Goal: Leave review/rating: Leave review/rating

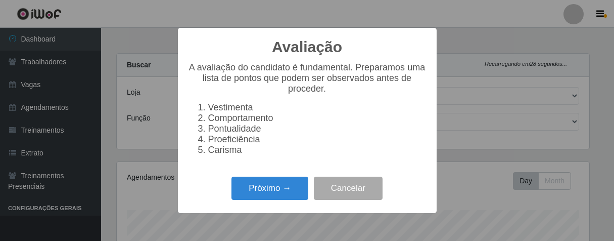
select select "206"
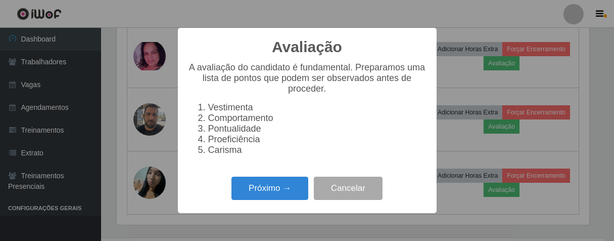
scroll to position [209, 473]
click at [294, 197] on button "Próximo →" at bounding box center [270, 188] width 77 height 24
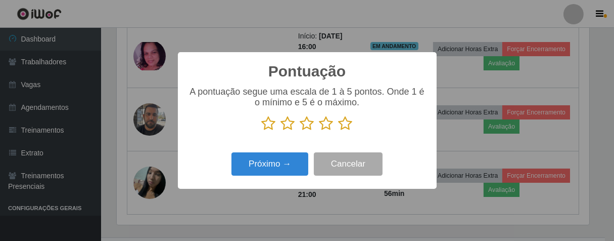
click at [344, 126] on icon at bounding box center [346, 123] width 14 height 15
click at [339, 131] on input "radio" at bounding box center [339, 131] width 0 height 0
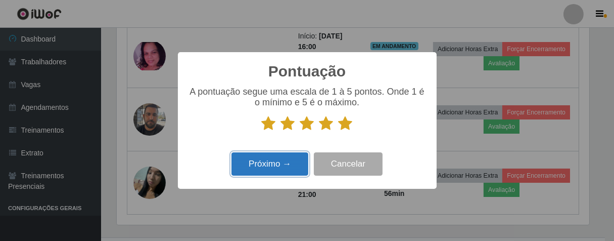
click at [287, 161] on button "Próximo →" at bounding box center [270, 164] width 77 height 24
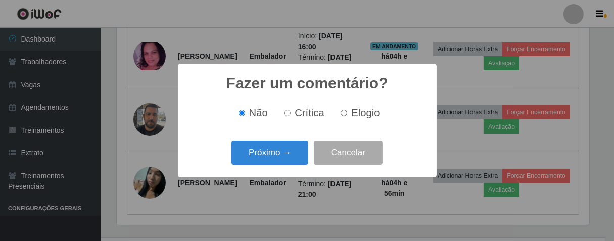
click at [288, 167] on div "Próximo → Cancelar" at bounding box center [307, 152] width 239 height 29
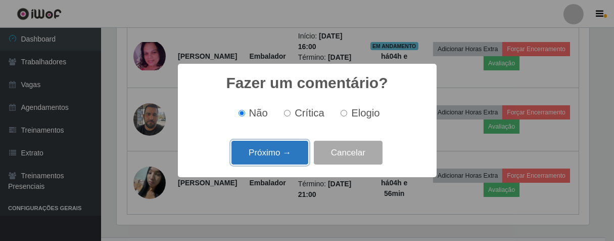
click at [290, 157] on button "Próximo →" at bounding box center [270, 153] width 77 height 24
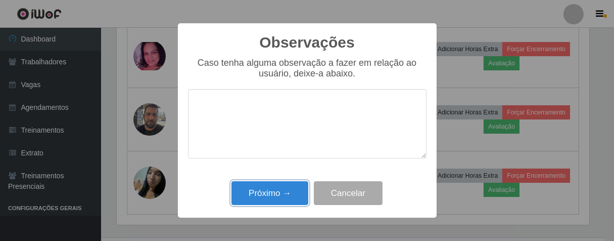
drag, startPoint x: 286, startPoint y: 194, endPoint x: 343, endPoint y: 146, distance: 74.6
click at [287, 193] on button "Próximo →" at bounding box center [270, 193] width 77 height 24
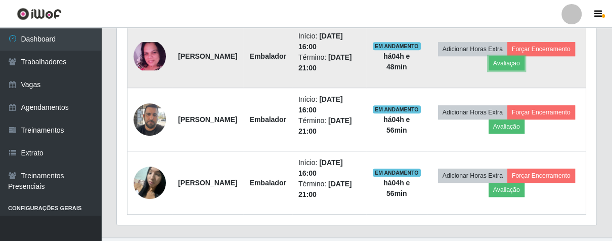
scroll to position [209, 479]
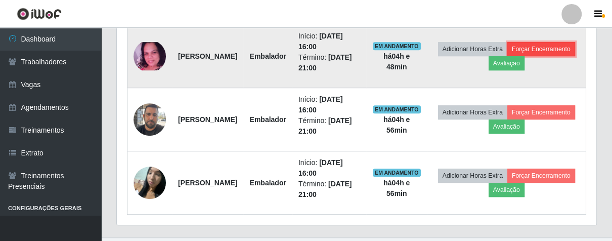
click at [507, 56] on button "Forçar Encerramento" at bounding box center [541, 49] width 68 height 14
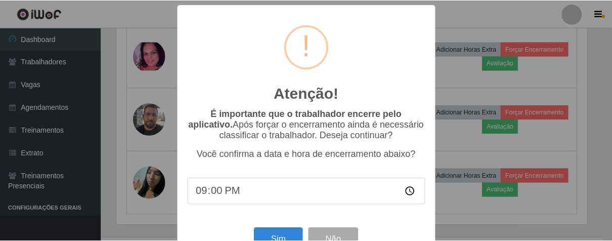
scroll to position [35, 0]
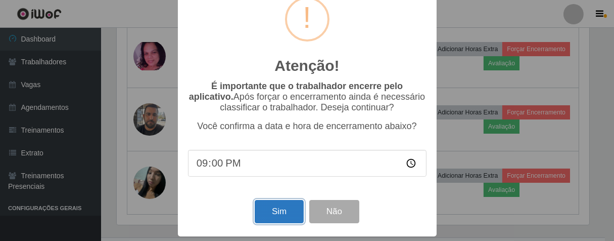
click at [261, 206] on button "Sim" at bounding box center [279, 212] width 49 height 24
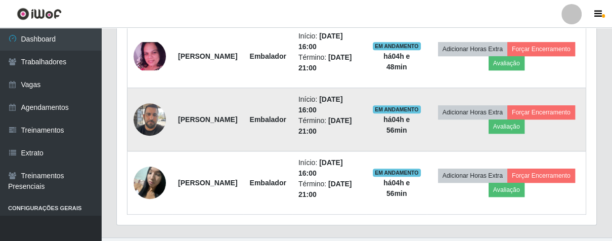
scroll to position [209, 473]
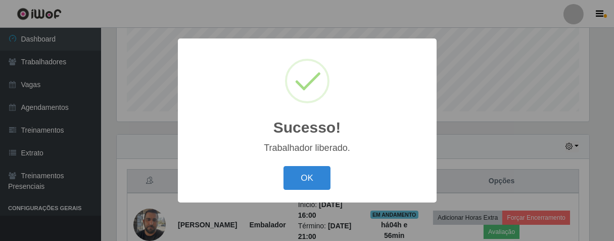
drag, startPoint x: 311, startPoint y: 177, endPoint x: 341, endPoint y: 143, distance: 44.8
click at [312, 177] on button "OK" at bounding box center [307, 178] width 47 height 24
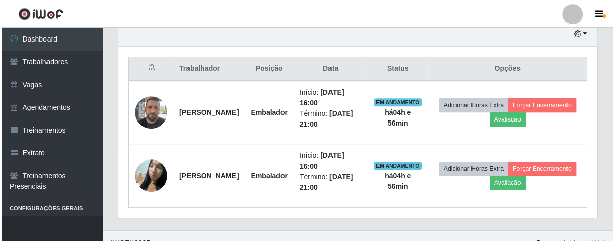
scroll to position [376, 0]
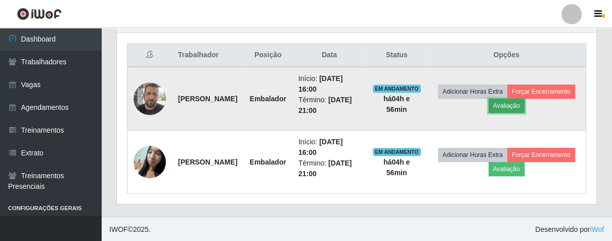
click at [524, 106] on button "Avaliação" at bounding box center [506, 106] width 36 height 14
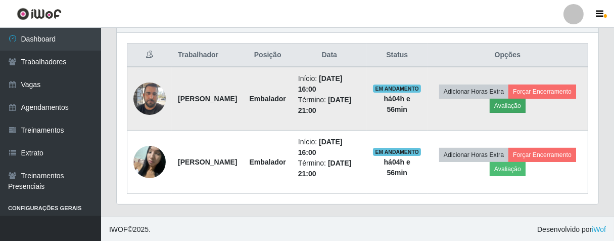
scroll to position [209, 473]
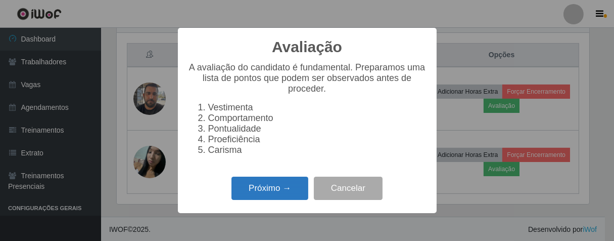
click at [287, 193] on button "Próximo →" at bounding box center [270, 188] width 77 height 24
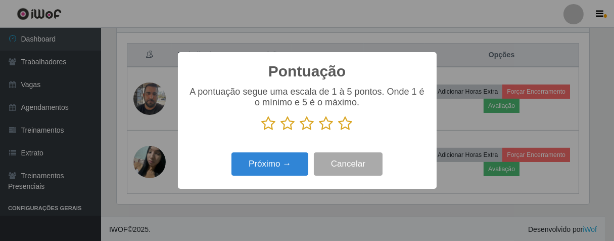
scroll to position [505306, 505043]
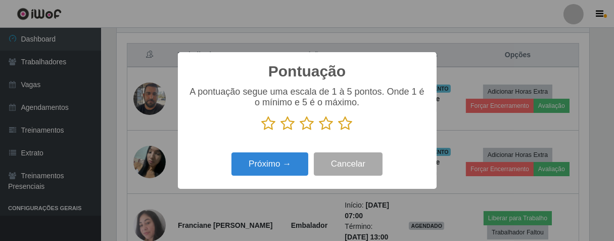
drag, startPoint x: 347, startPoint y: 128, endPoint x: 338, endPoint y: 130, distance: 8.8
click at [346, 127] on icon at bounding box center [346, 123] width 14 height 15
click at [339, 131] on input "radio" at bounding box center [339, 131] width 0 height 0
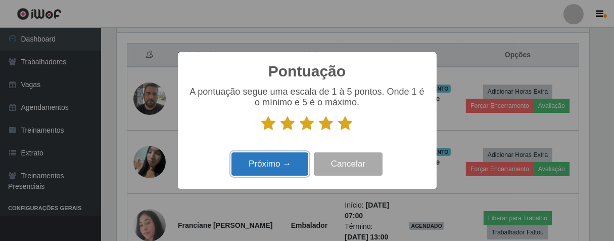
click at [291, 158] on button "Próximo →" at bounding box center [270, 164] width 77 height 24
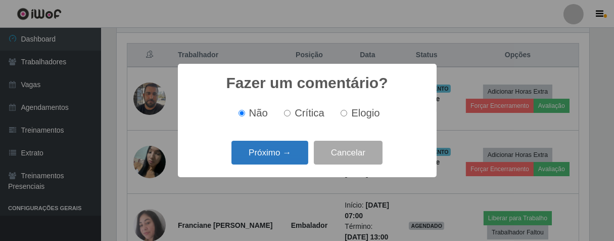
click at [304, 149] on button "Próximo →" at bounding box center [270, 153] width 77 height 24
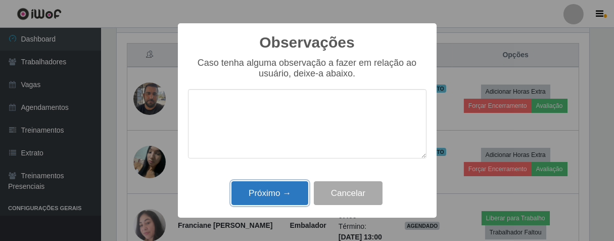
click at [288, 193] on button "Próximo →" at bounding box center [270, 193] width 77 height 24
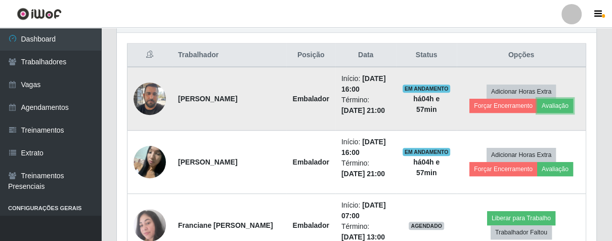
scroll to position [209, 479]
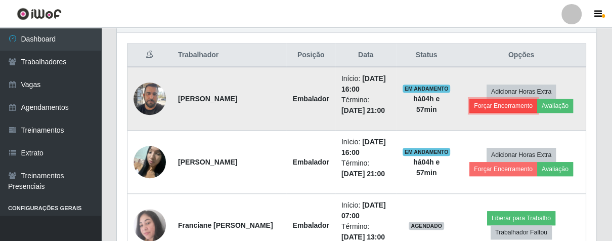
click at [472, 104] on button "Forçar Encerramento" at bounding box center [503, 106] width 68 height 14
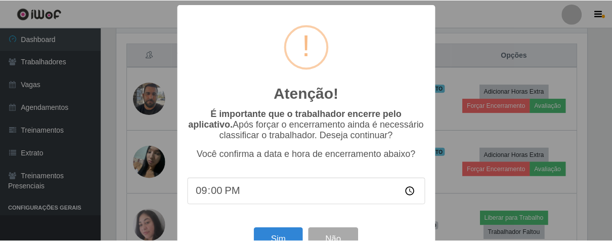
scroll to position [35, 0]
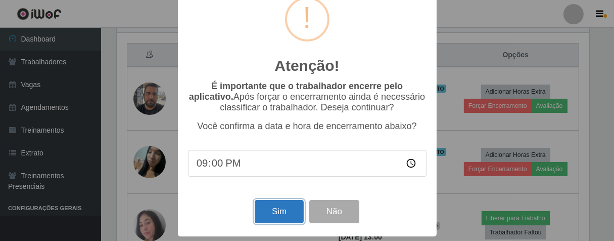
click at [280, 213] on button "Sim" at bounding box center [279, 212] width 49 height 24
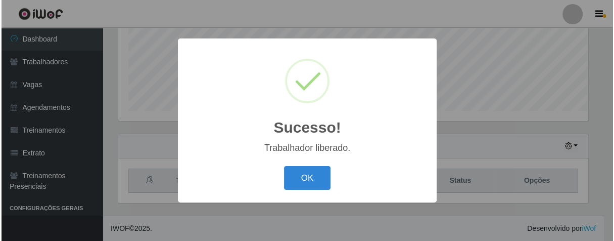
scroll to position [0, 0]
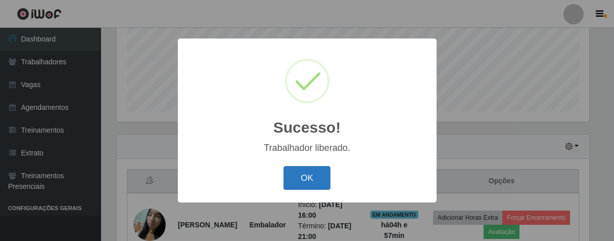
click at [320, 170] on button "OK" at bounding box center [307, 178] width 47 height 24
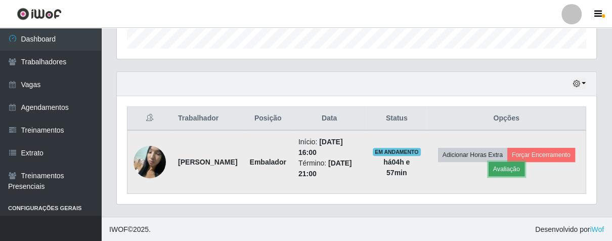
click at [524, 167] on button "Avaliação" at bounding box center [506, 169] width 36 height 14
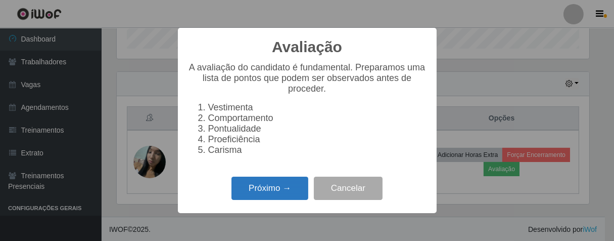
click at [296, 188] on button "Próximo →" at bounding box center [270, 188] width 77 height 24
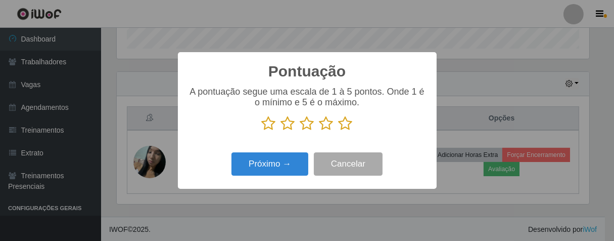
click at [347, 127] on icon at bounding box center [346, 123] width 14 height 15
click at [339, 131] on input "radio" at bounding box center [339, 131] width 0 height 0
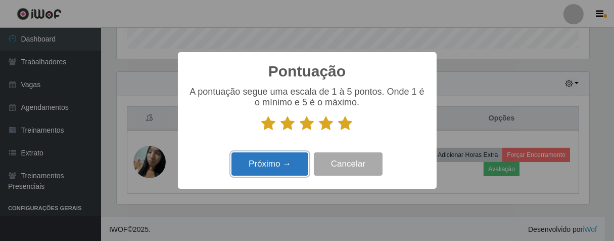
click at [276, 164] on button "Próximo →" at bounding box center [270, 164] width 77 height 24
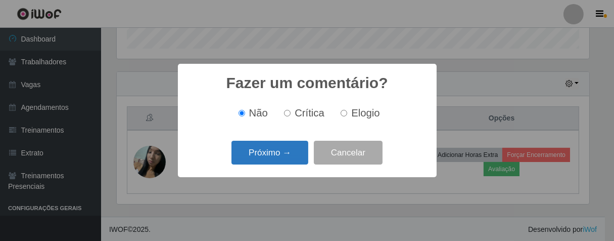
click at [289, 160] on button "Próximo →" at bounding box center [270, 153] width 77 height 24
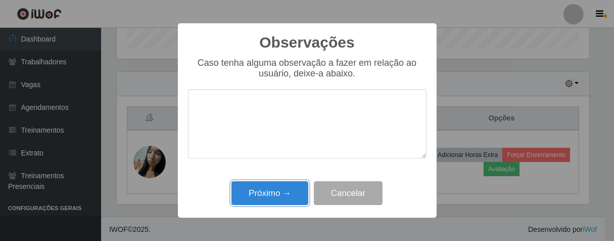
drag, startPoint x: 287, startPoint y: 189, endPoint x: 392, endPoint y: 162, distance: 108.4
click at [289, 186] on button "Próximo →" at bounding box center [270, 193] width 77 height 24
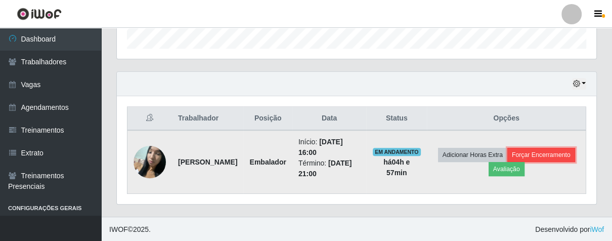
click at [507, 162] on button "Forçar Encerramento" at bounding box center [541, 155] width 68 height 14
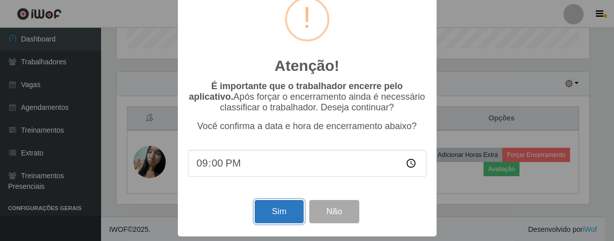
click at [274, 209] on button "Sim" at bounding box center [279, 212] width 49 height 24
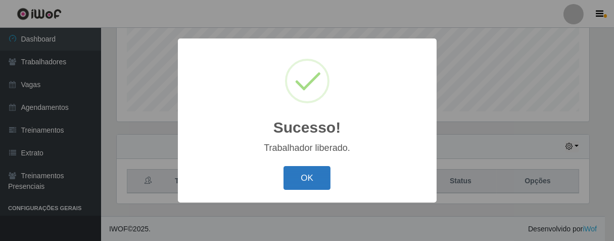
click at [324, 169] on button "OK" at bounding box center [307, 178] width 47 height 24
